Goal: Information Seeking & Learning: Learn about a topic

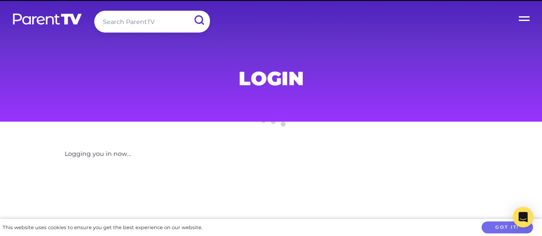
scroll to position [78, 0]
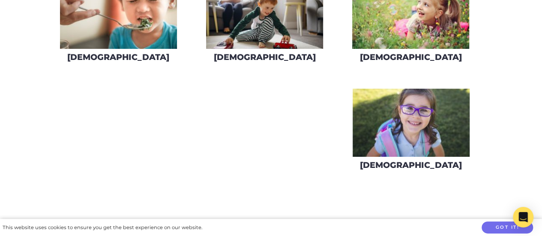
scroll to position [323, 0]
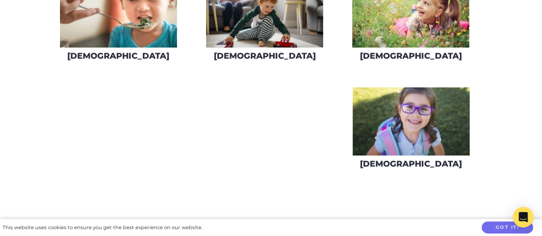
click at [404, 116] on img at bounding box center [411, 121] width 117 height 68
